Goal: Find specific page/section

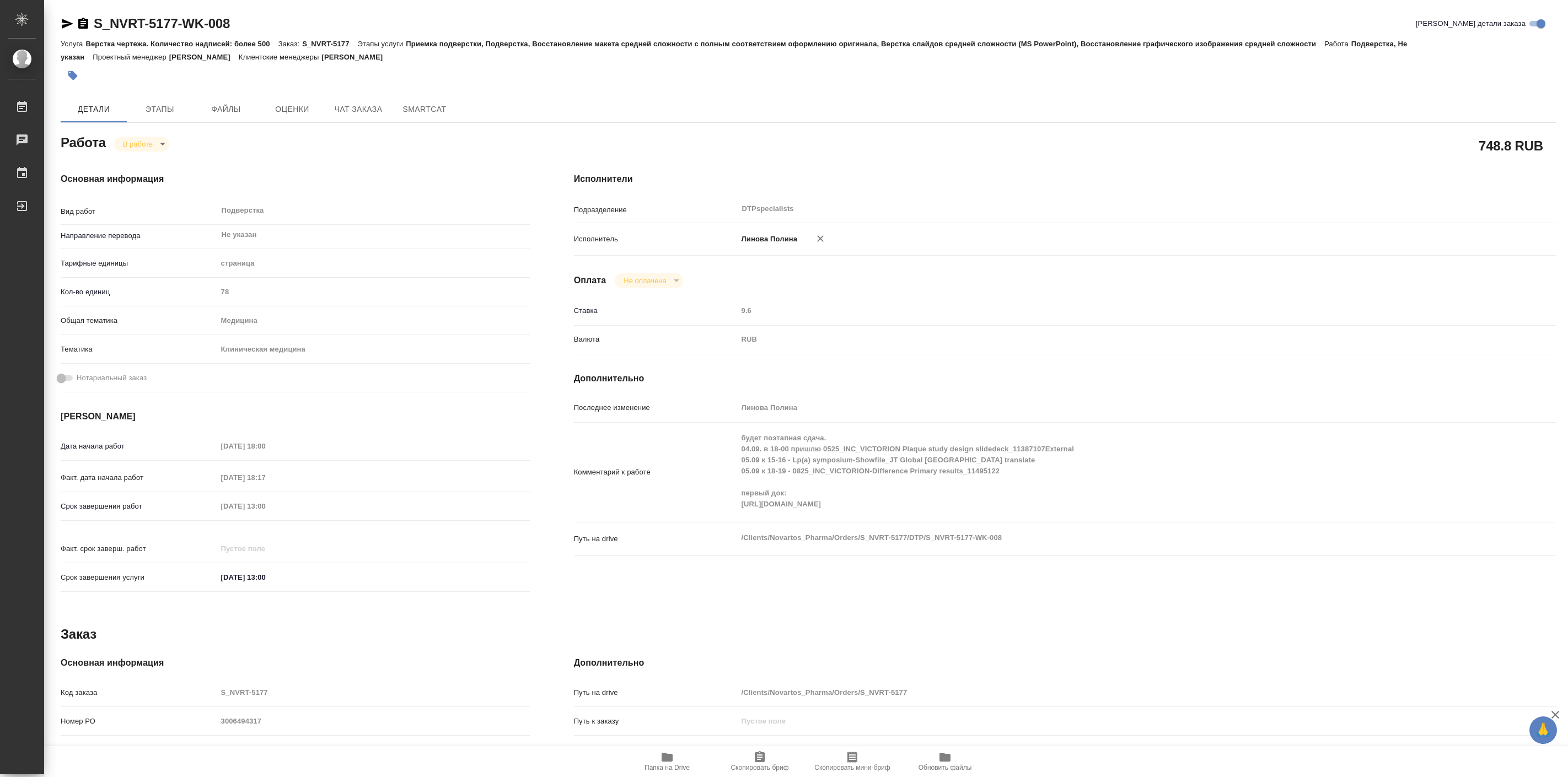
type textarea "x"
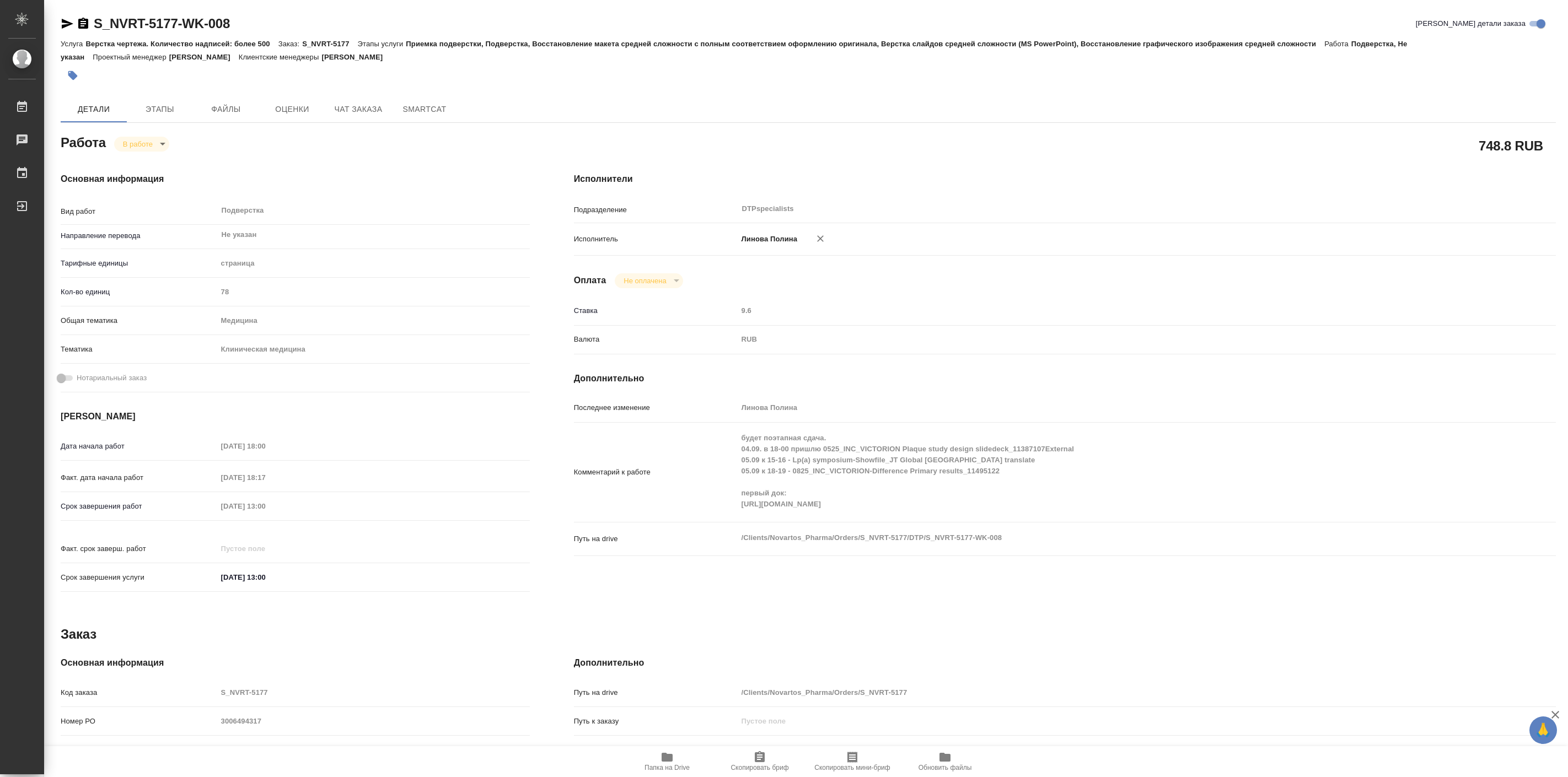
type textarea "x"
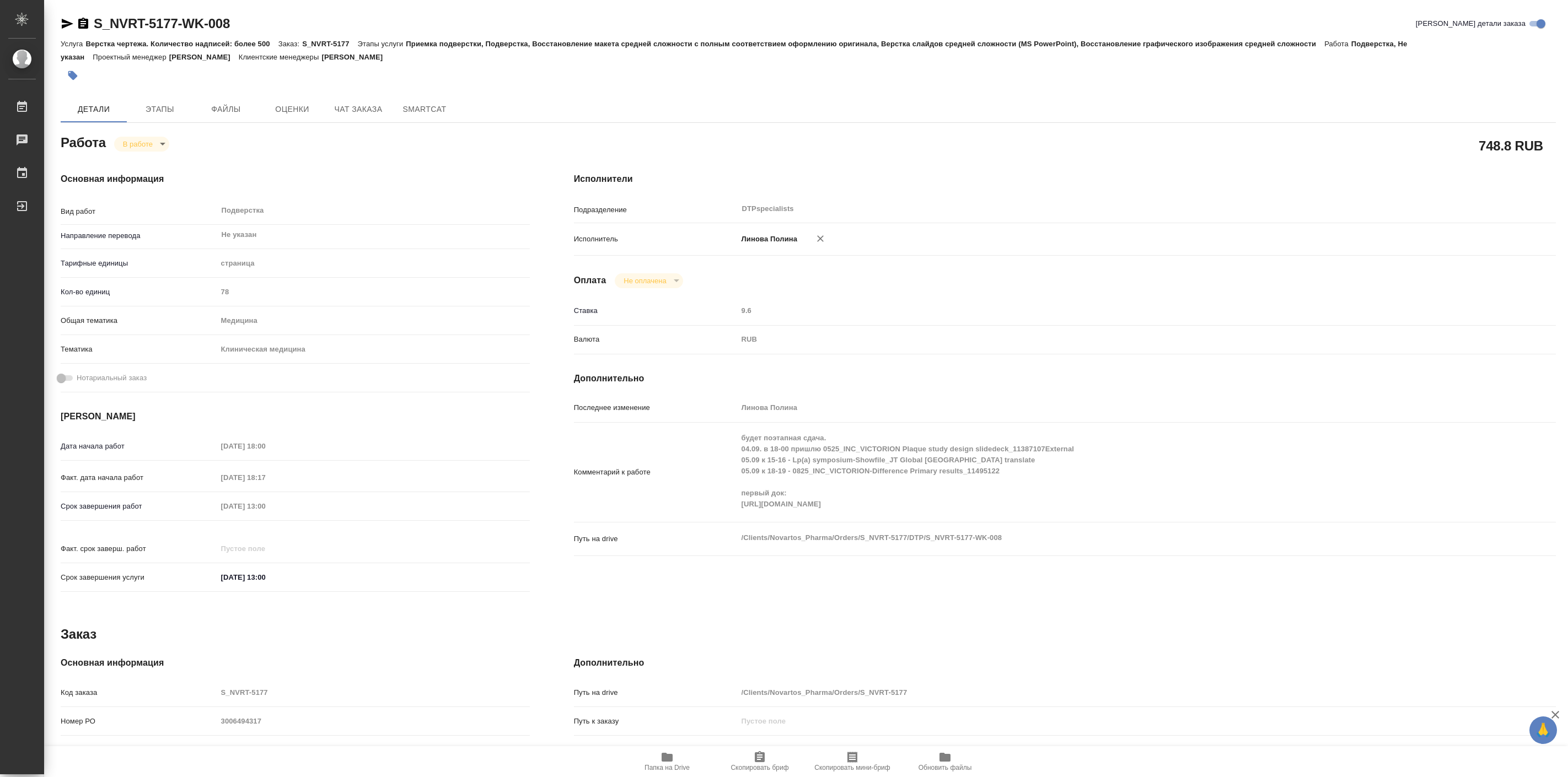
type textarea "x"
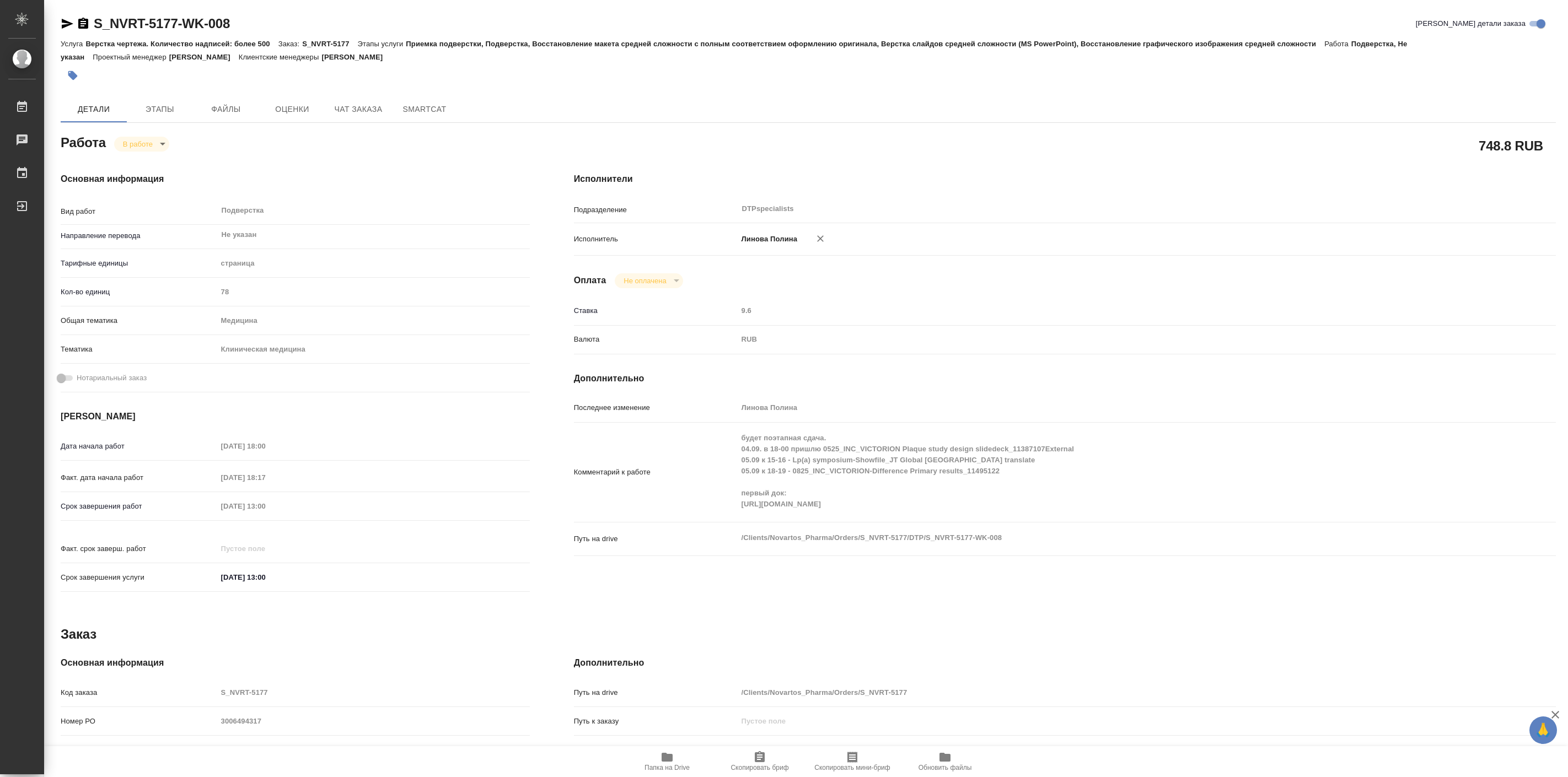
type textarea "x"
